Goal: Obtain resource: Obtain resource

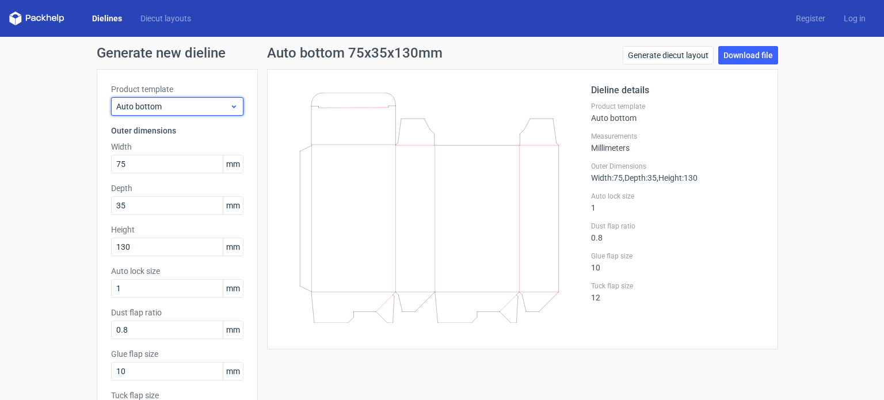
click at [169, 102] on span "Auto bottom" at bounding box center [172, 107] width 113 height 12
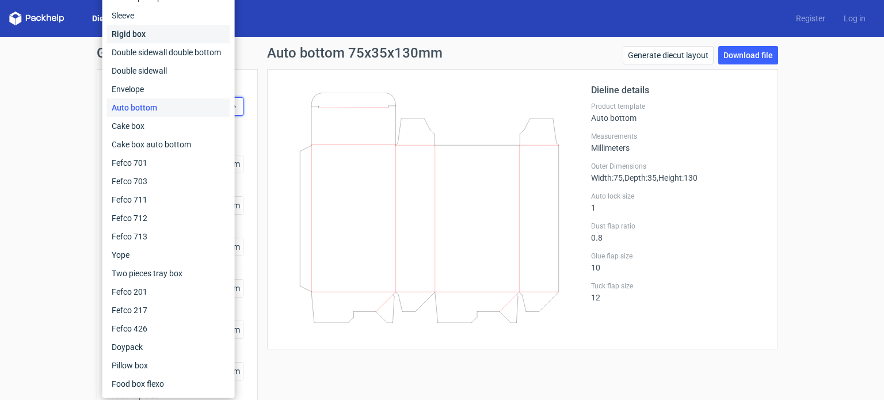
click at [152, 25] on div "Rigid box" at bounding box center [168, 34] width 123 height 18
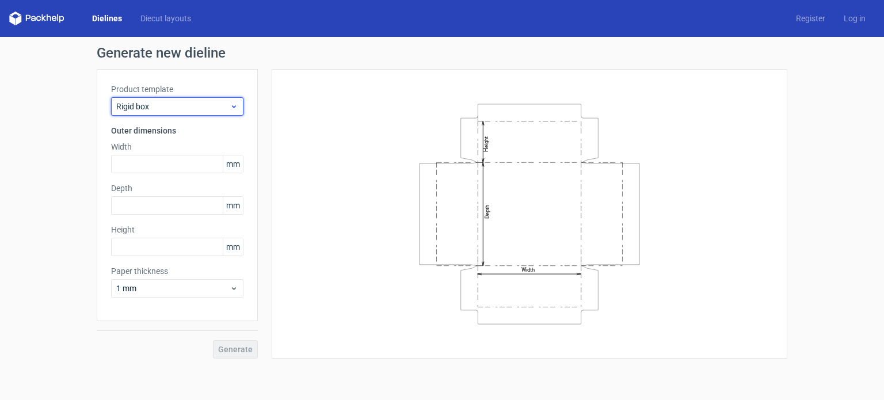
click at [182, 108] on span "Rigid box" at bounding box center [172, 107] width 113 height 12
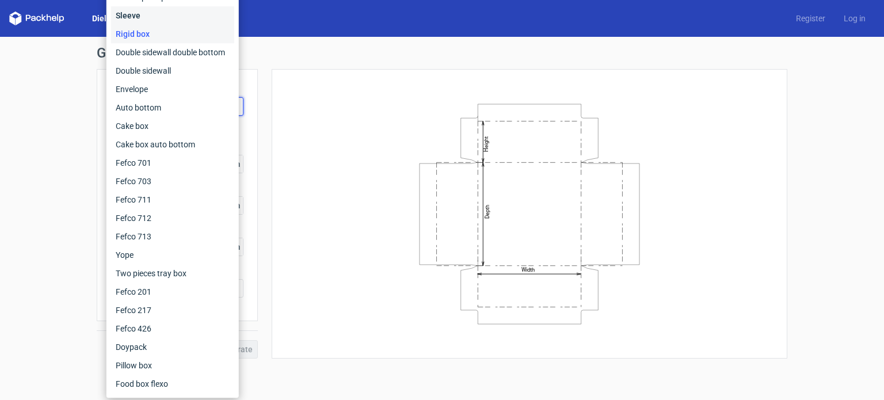
click at [150, 18] on div "Sleeve" at bounding box center [172, 15] width 123 height 18
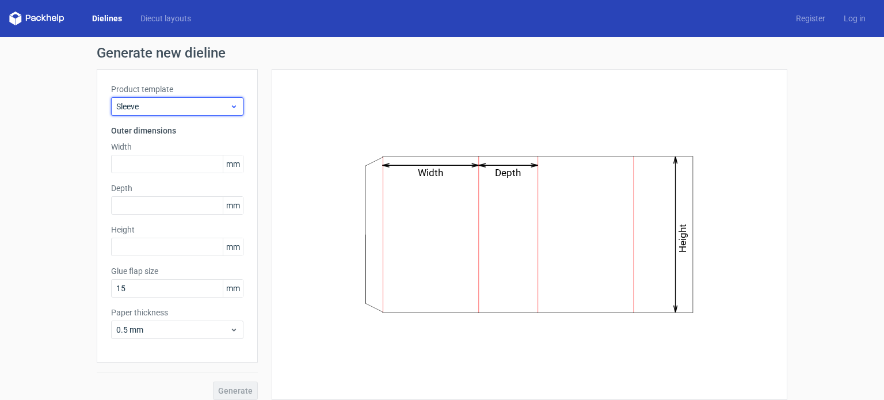
click at [200, 105] on span "Sleeve" at bounding box center [172, 107] width 113 height 12
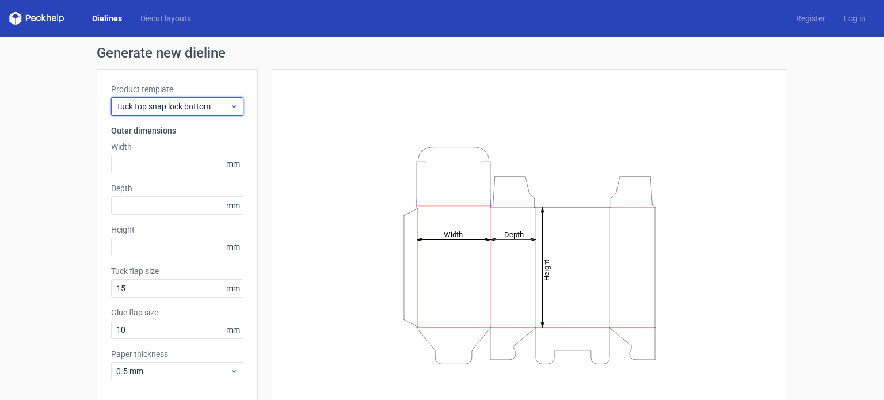
click at [210, 101] on span "Tuck top snap lock bottom" at bounding box center [172, 107] width 113 height 12
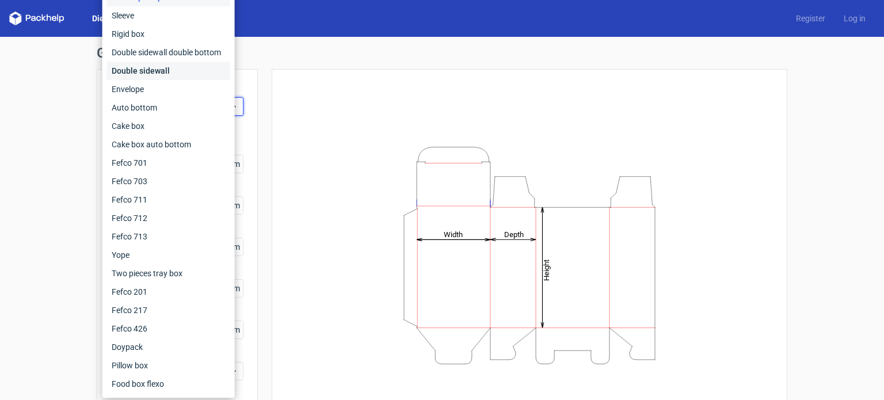
click at [175, 75] on div "Double sidewall" at bounding box center [168, 71] width 123 height 18
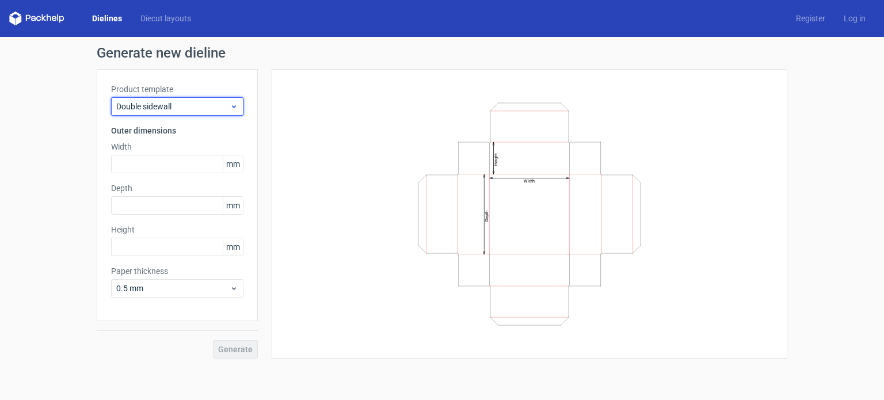
click at [199, 108] on span "Double sidewall" at bounding box center [172, 107] width 113 height 12
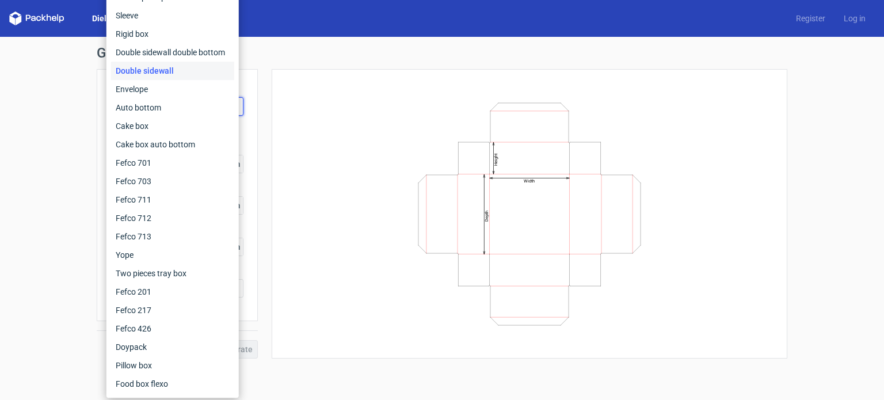
click at [372, 105] on icon "Width Depth Height" at bounding box center [529, 214] width 345 height 230
